Goal: Information Seeking & Learning: Check status

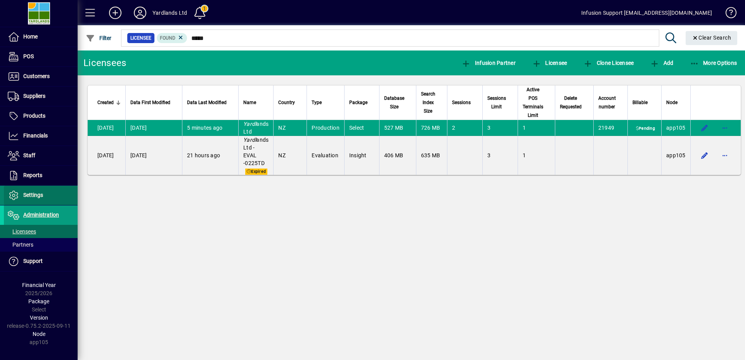
click at [30, 193] on span "Settings" at bounding box center [33, 195] width 20 height 6
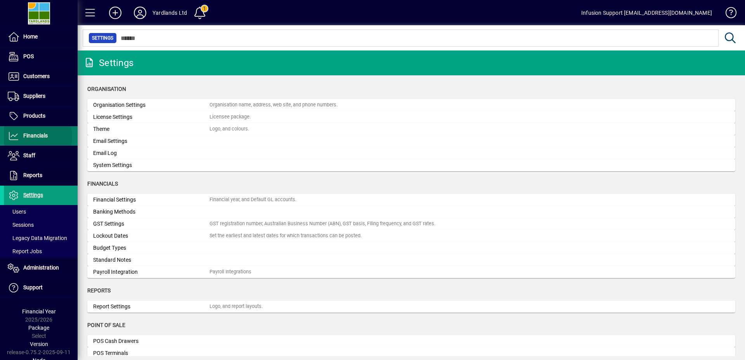
click at [29, 137] on span "Financials" at bounding box center [35, 135] width 24 height 6
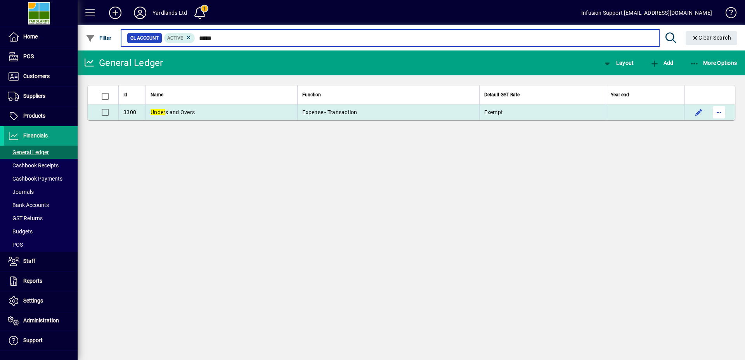
type input "*****"
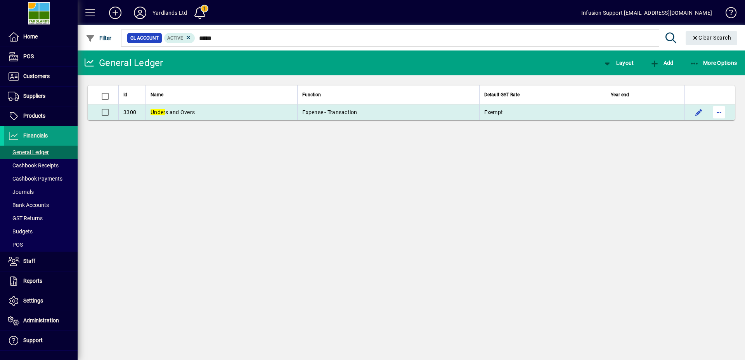
click at [721, 113] on span "button" at bounding box center [719, 112] width 19 height 19
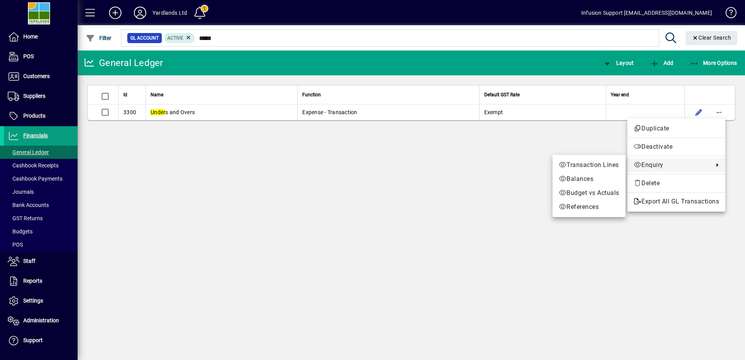
click at [660, 163] on span "Enquiry" at bounding box center [672, 164] width 76 height 9
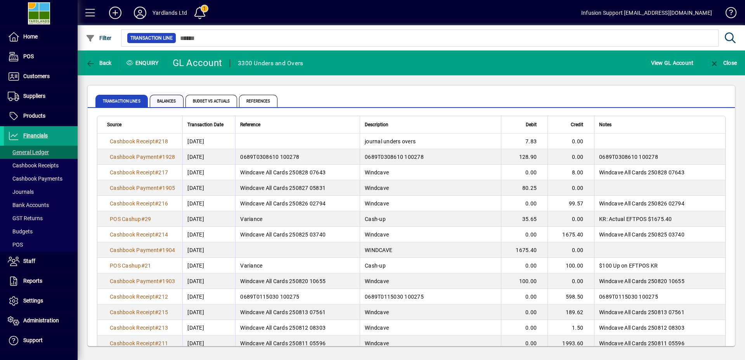
click at [171, 99] on span "Balances" at bounding box center [167, 101] width 34 height 12
